Goal: Task Accomplishment & Management: Manage account settings

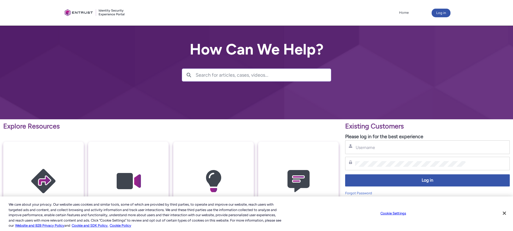
click at [411, 151] on div "Username" at bounding box center [427, 147] width 165 height 14
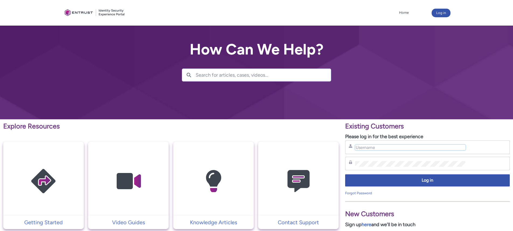
click at [411, 150] on input "Username" at bounding box center [410, 147] width 110 height 6
type input "[PERSON_NAME][EMAIL_ADDRESS][PERSON_NAME][PERSON_NAME][DOMAIN_NAME]"
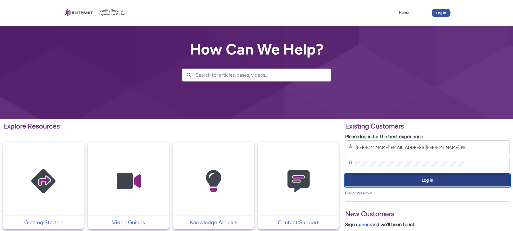
click at [398, 177] on span "Log in" at bounding box center [428, 180] width 158 height 6
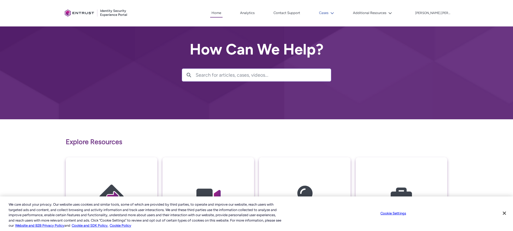
click at [336, 15] on button "Cases" at bounding box center [327, 13] width 18 height 8
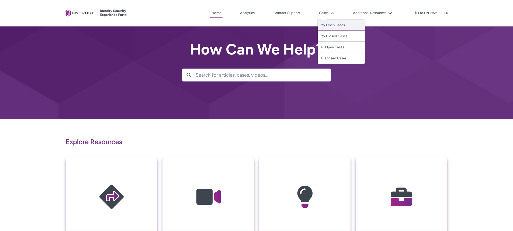
click at [349, 25] on link "My Open Cases" at bounding box center [341, 25] width 47 height 11
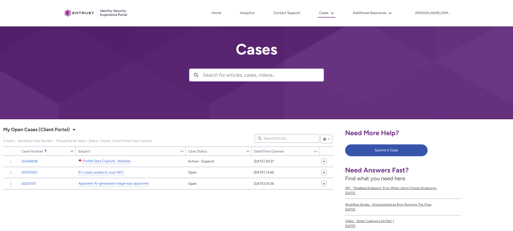
scroll to position [1, 0]
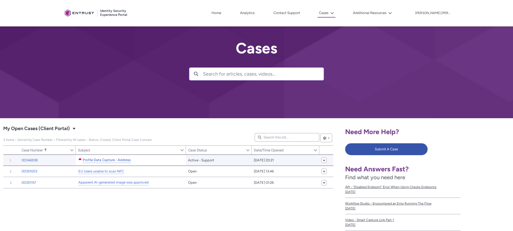
click at [120, 161] on link "Profile Data Capture - Address" at bounding box center [107, 160] width 48 height 6
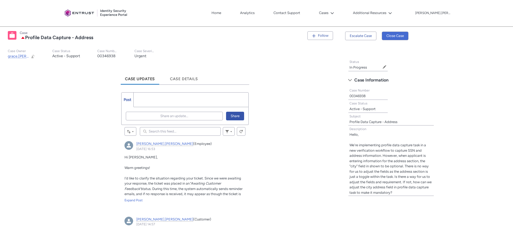
scroll to position [97, 0]
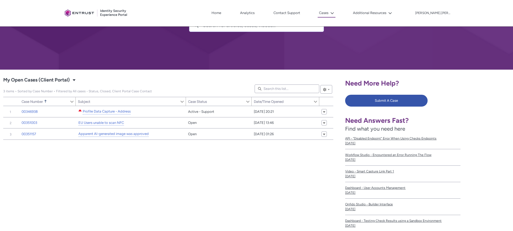
scroll to position [68, 0]
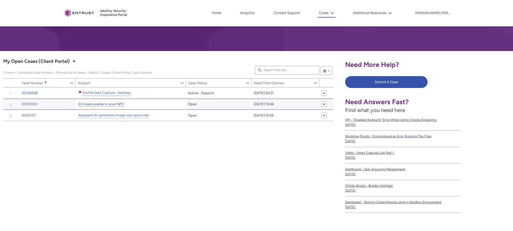
click at [99, 104] on link "EU Users unable to scan NFC" at bounding box center [101, 104] width 46 height 6
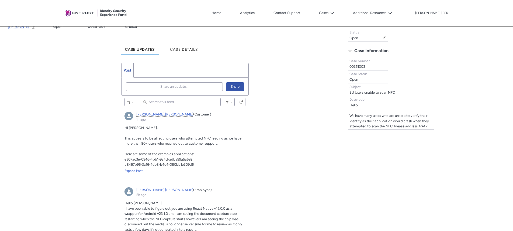
scroll to position [149, 0]
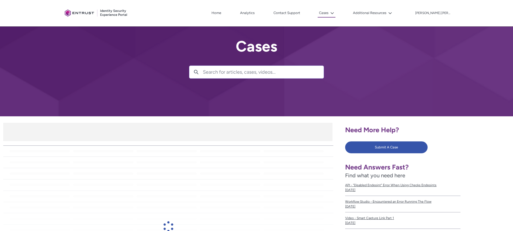
scroll to position [73, 0]
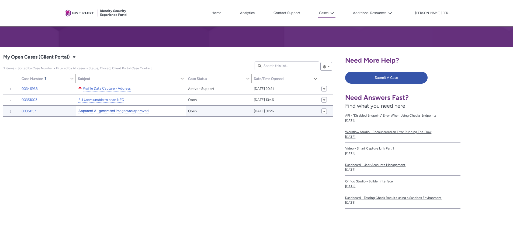
click at [122, 111] on link "Apparent AI-generated image was approved" at bounding box center [113, 111] width 70 height 6
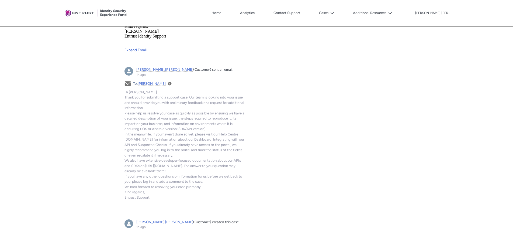
scroll to position [405, 0]
